Goal: Information Seeking & Learning: Learn about a topic

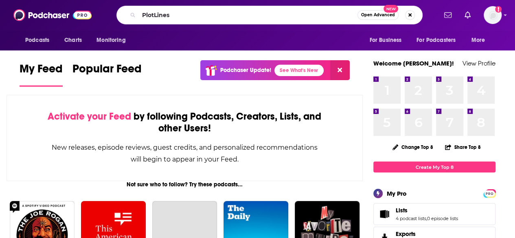
type input "PlotLines"
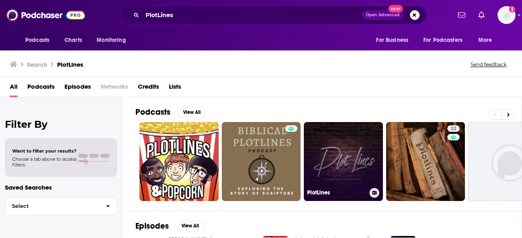
click at [341, 156] on link "PlotLines" at bounding box center [343, 161] width 79 height 79
